Goal: Find specific page/section: Find specific page/section

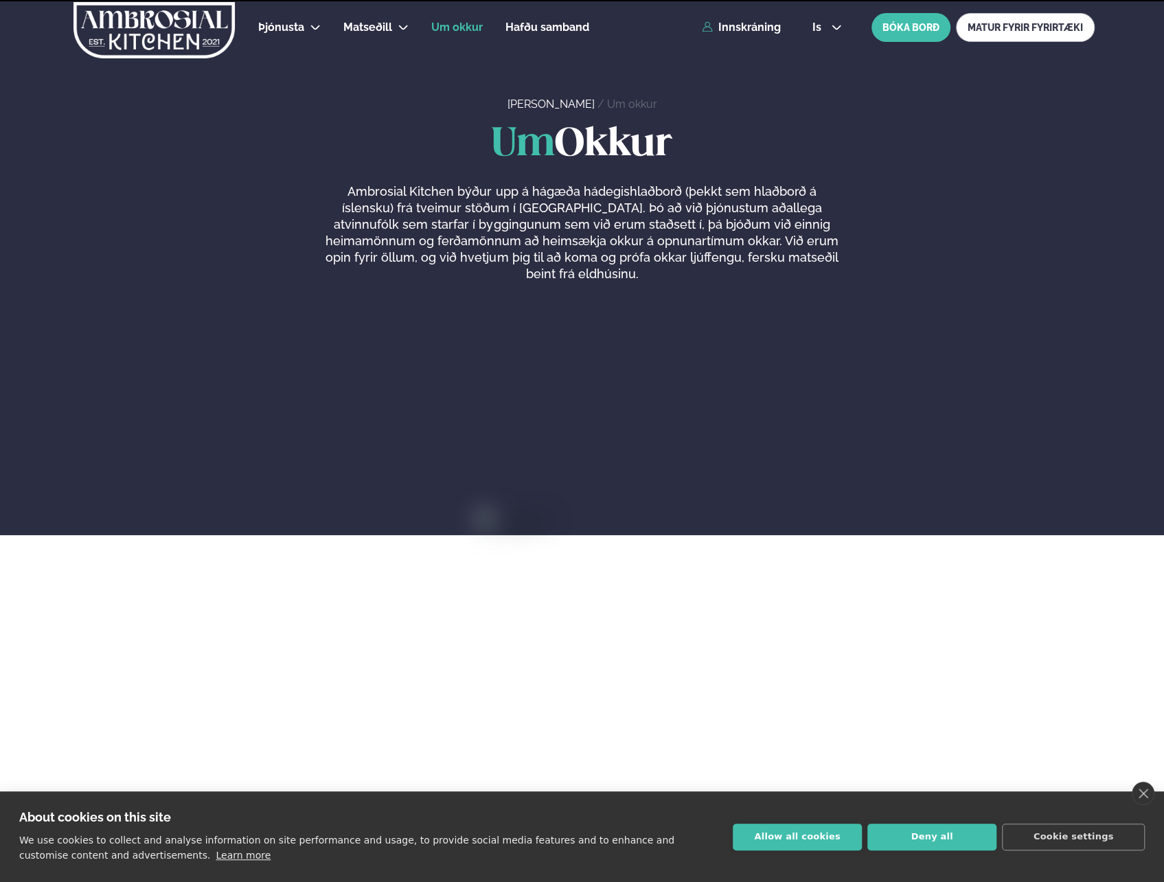
click at [365, 23] on span "Matseðill" at bounding box center [367, 27] width 49 height 13
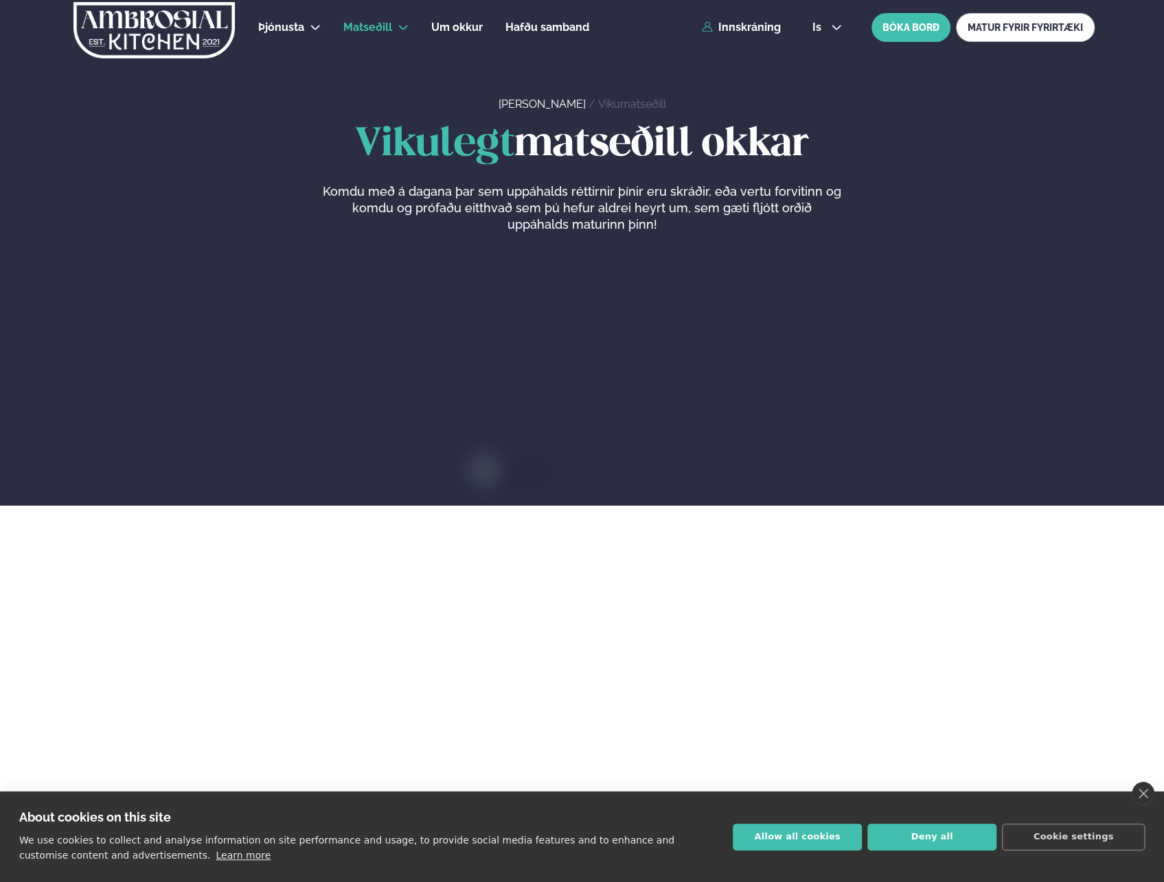
click at [381, 56] on li "Dalvegur 30" at bounding box center [398, 68] width 91 height 28
click at [383, 62] on link "Dalvegur 30" at bounding box center [398, 67] width 69 height 11
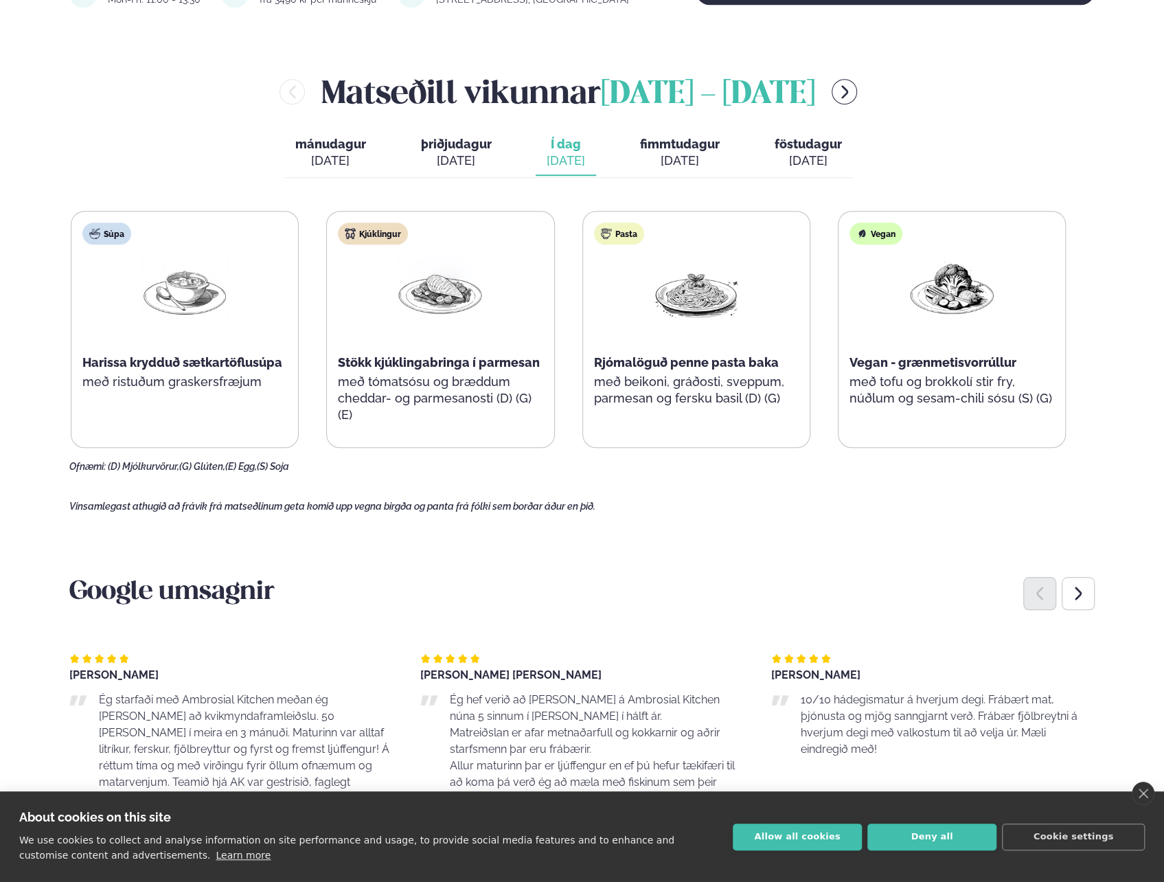
scroll to position [550, 0]
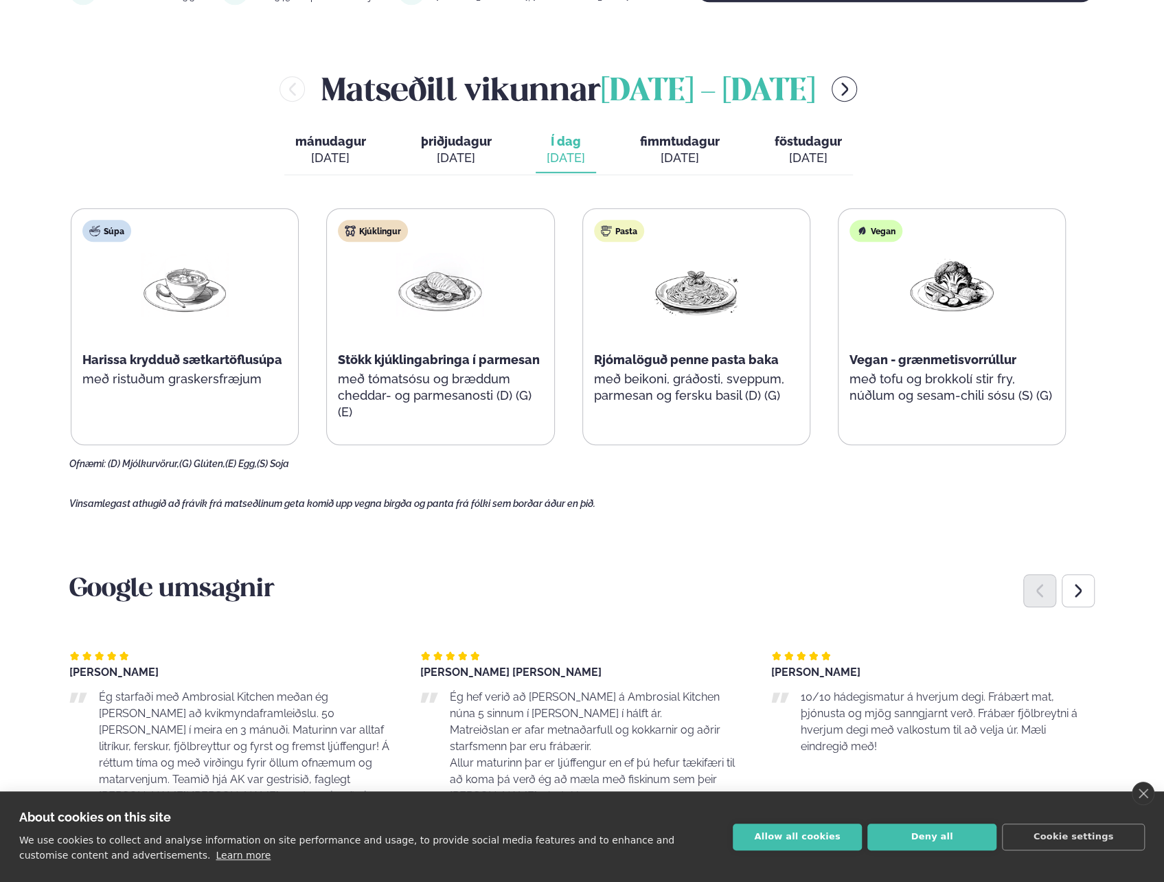
click at [602, 519] on main "[PERSON_NAME] / Matseðill / Dalvegur 30 [PERSON_NAME] í [GEOGRAPHIC_DATA] - Dal…" at bounding box center [582, 589] width 1108 height 2278
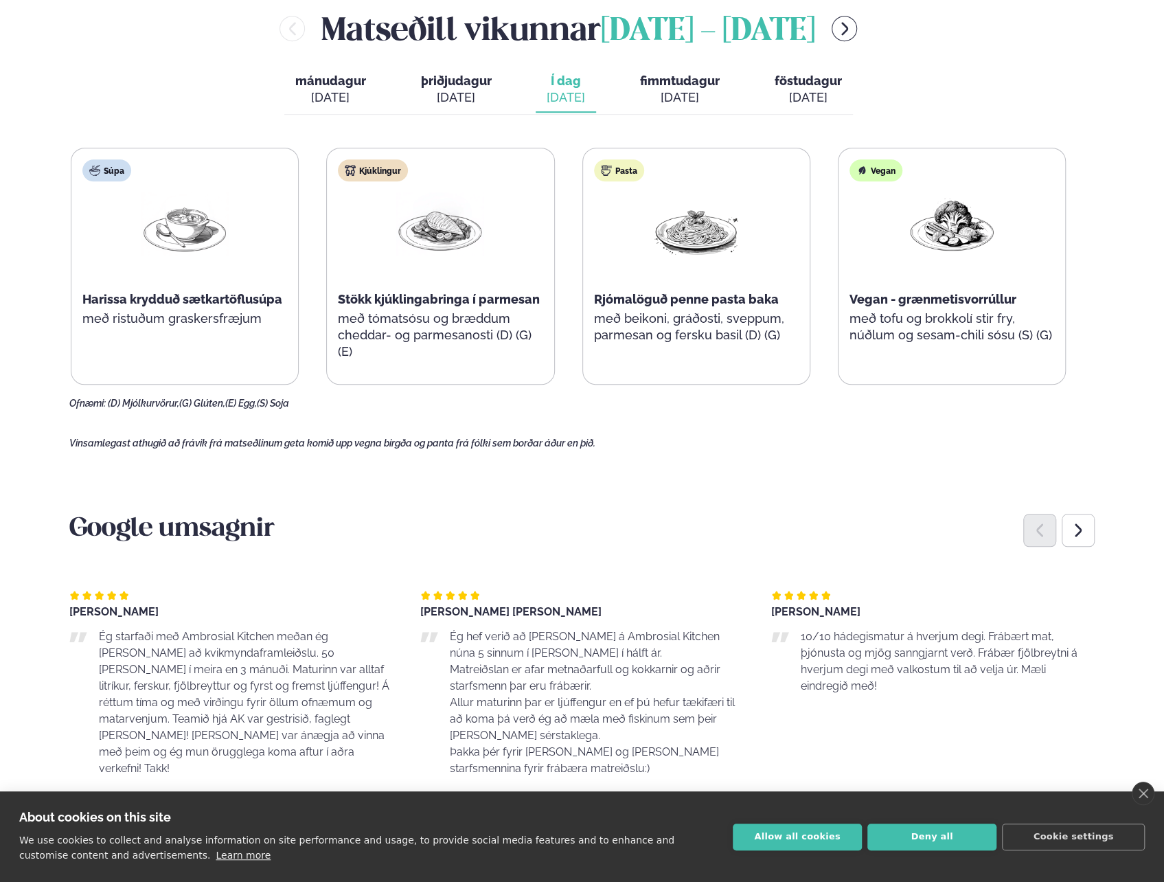
scroll to position [412, 0]
